Goal: Task Accomplishment & Management: Manage account settings

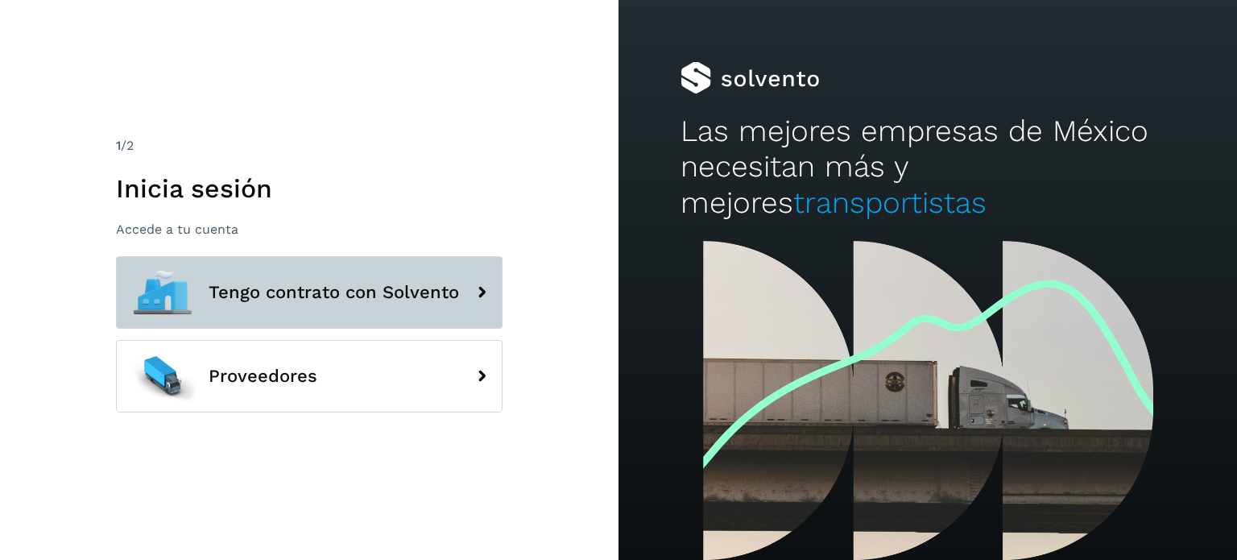
click at [366, 283] on span "Tengo contrato con Solvento" at bounding box center [334, 292] width 250 height 19
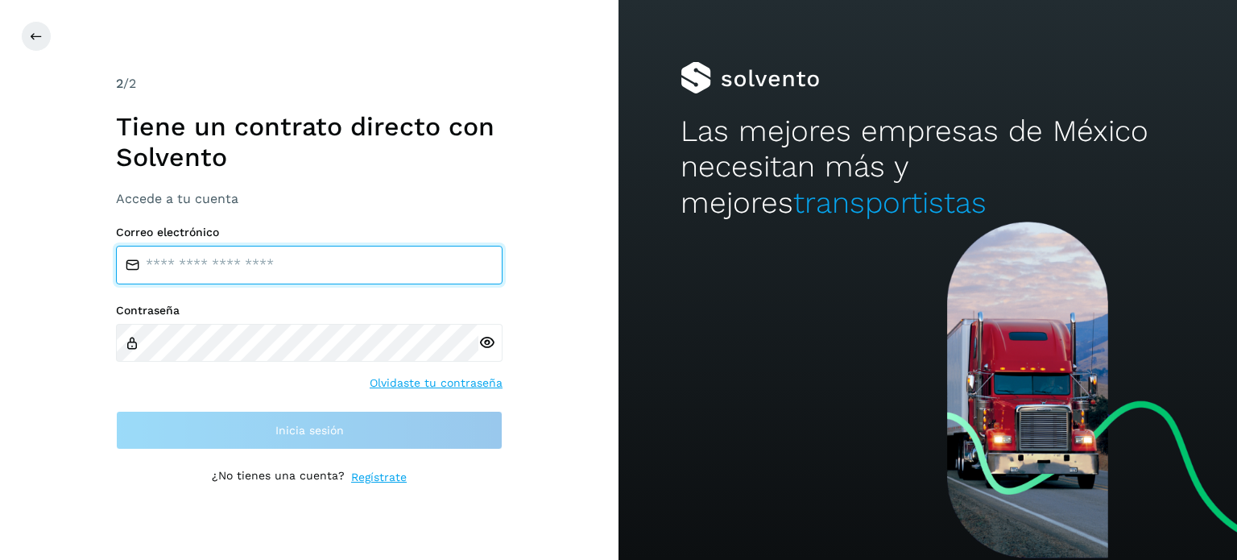
click at [283, 270] on input "email" at bounding box center [309, 265] width 386 height 39
type input "**********"
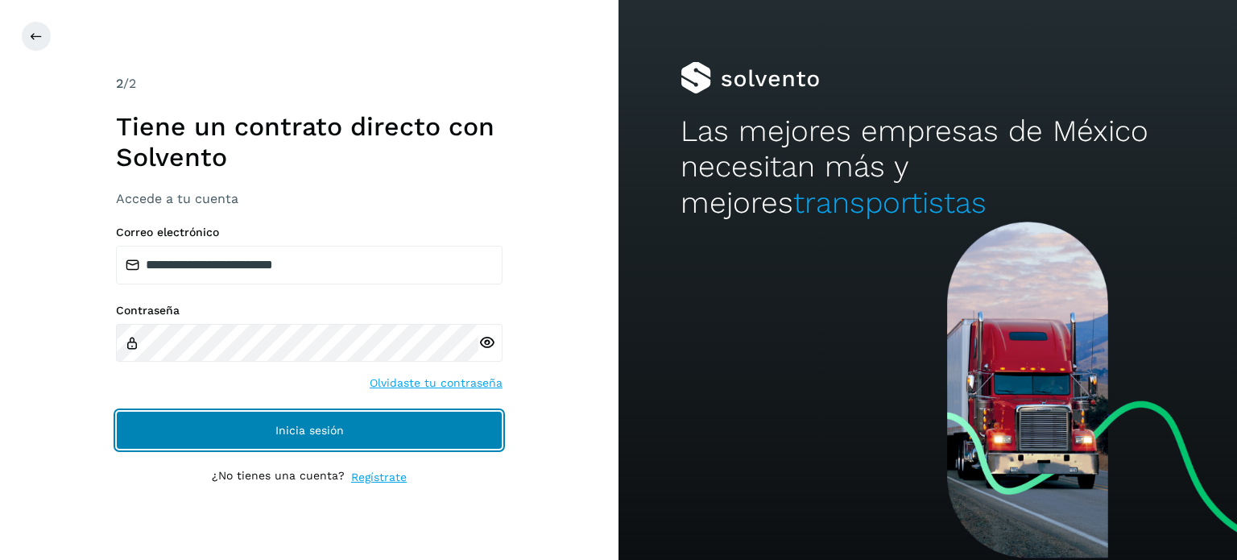
click at [235, 419] on button "Inicia sesión" at bounding box center [309, 430] width 386 height 39
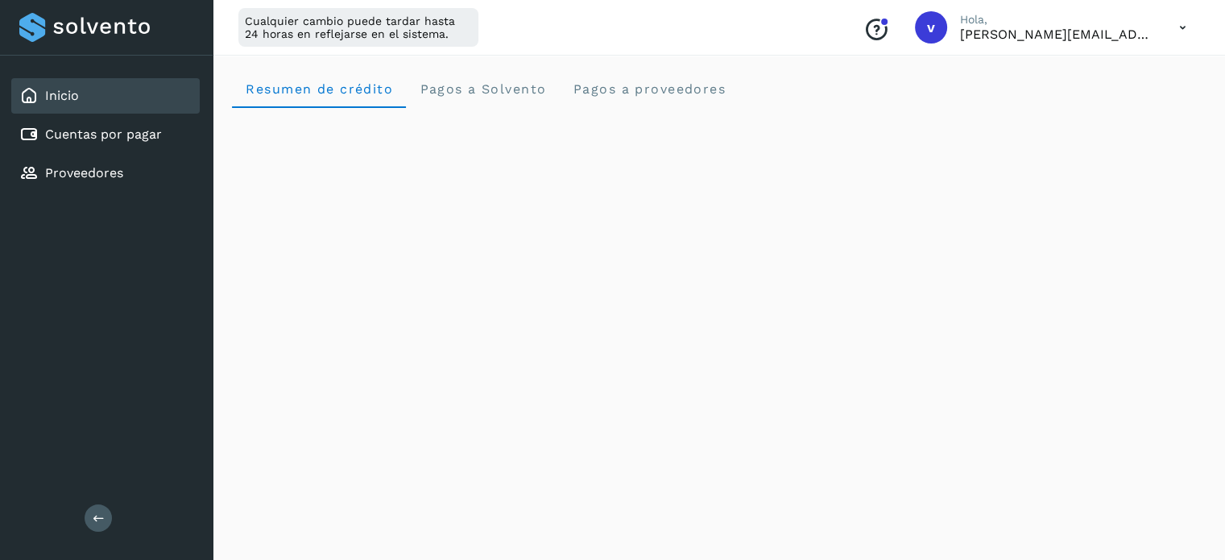
click at [1181, 34] on icon at bounding box center [1182, 27] width 33 height 33
click at [1077, 108] on div "Cerrar sesión" at bounding box center [1102, 104] width 192 height 31
